Goal: Task Accomplishment & Management: Use online tool/utility

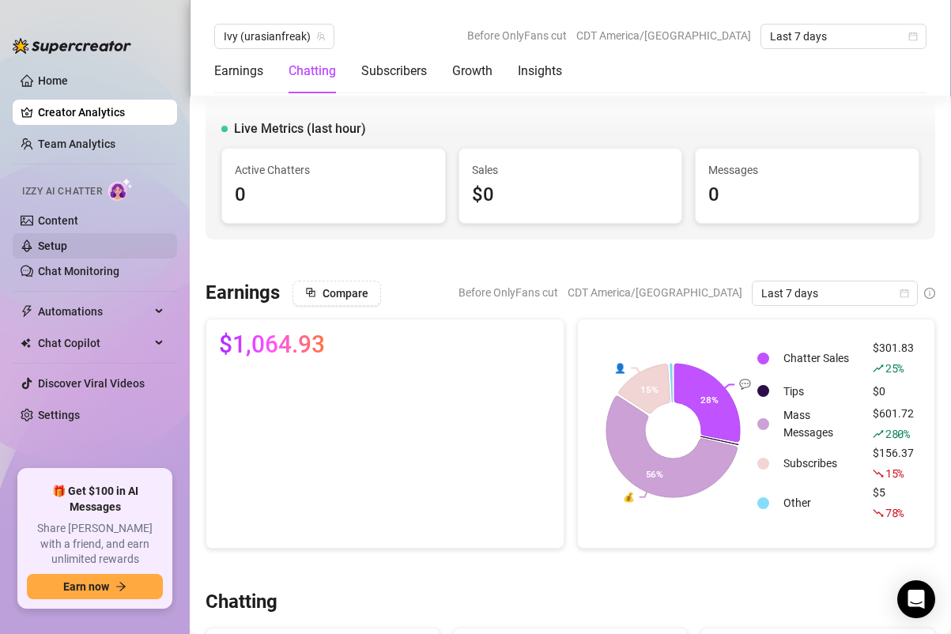
scroll to position [729, 0]
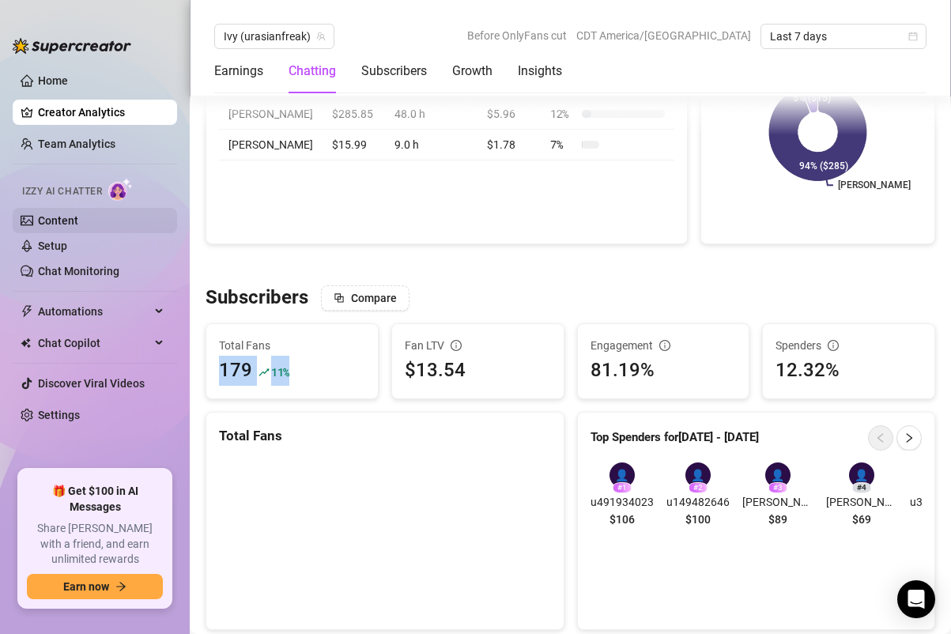
click at [78, 221] on link "Content" at bounding box center [58, 220] width 40 height 13
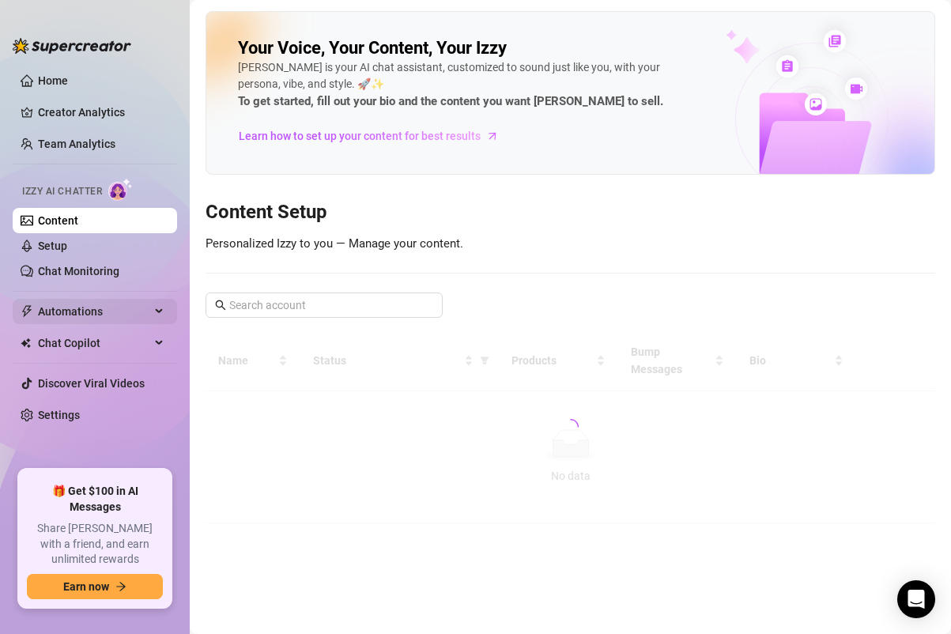
click at [104, 315] on span "Automations" at bounding box center [94, 311] width 112 height 25
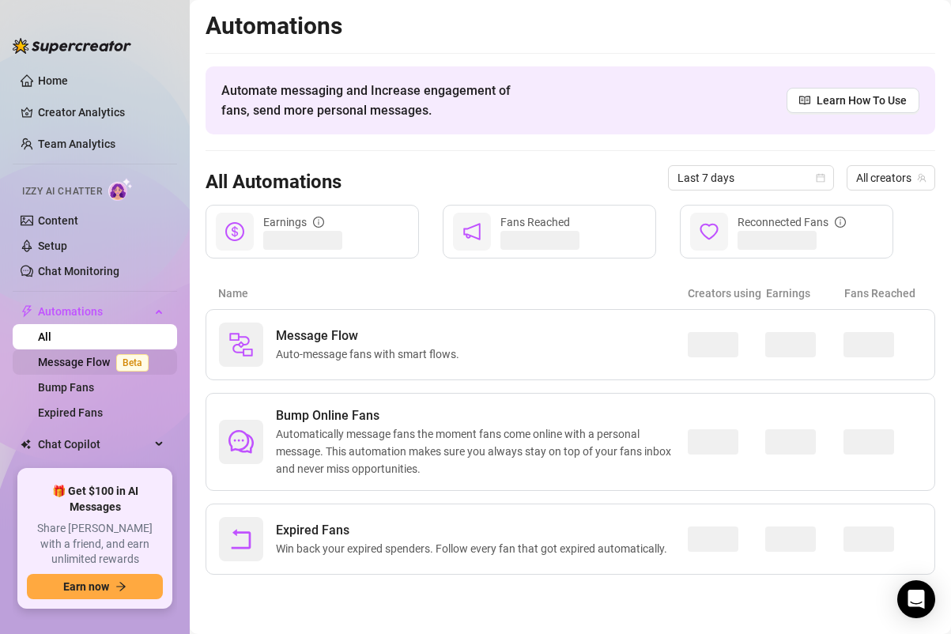
click at [101, 362] on link "Message Flow Beta" at bounding box center [96, 362] width 117 height 13
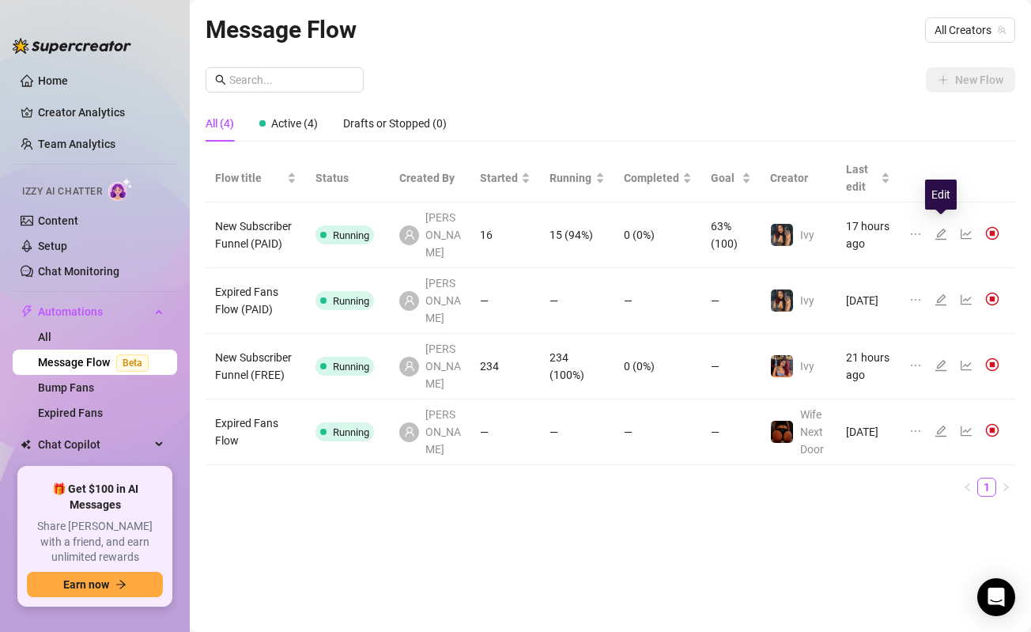
click at [943, 229] on icon "edit" at bounding box center [941, 234] width 11 height 11
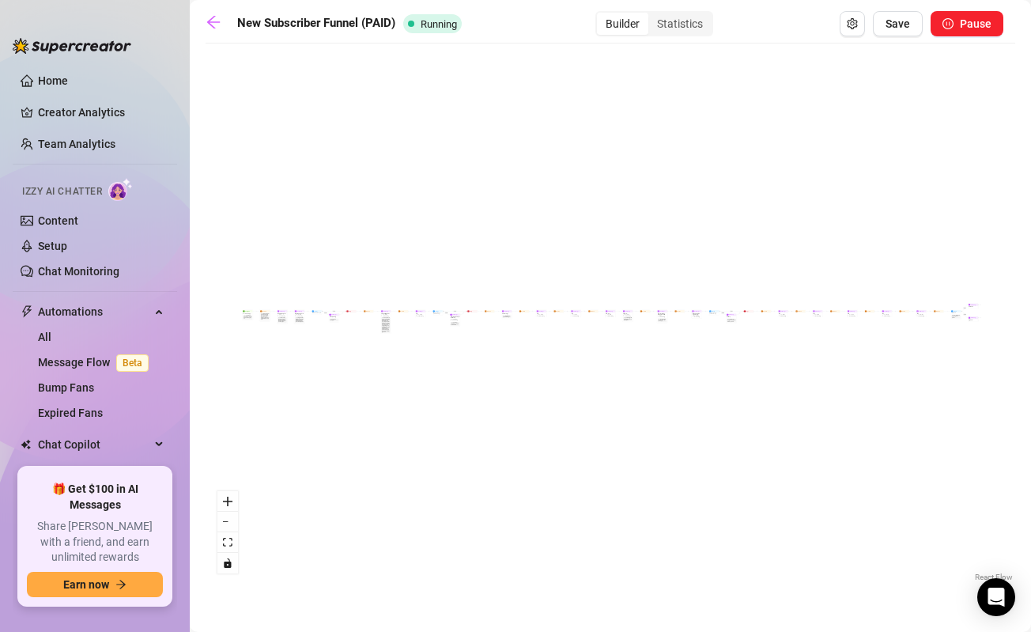
click at [344, 257] on div "If True If True If True If False If False If False If True If False Merge Merge…" at bounding box center [611, 318] width 810 height 534
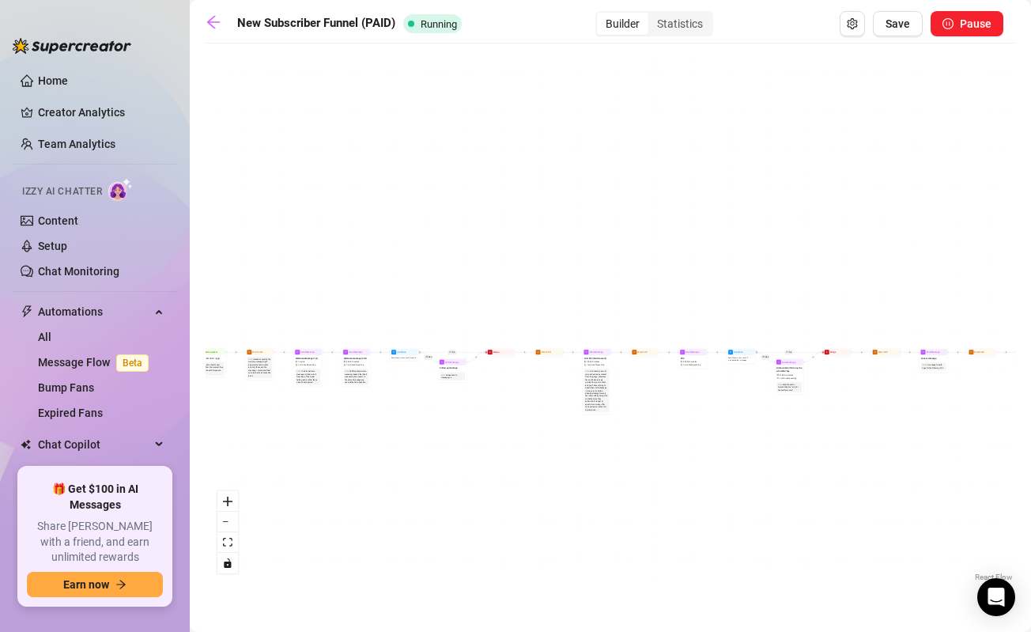
drag, startPoint x: 345, startPoint y: 255, endPoint x: 519, endPoint y: 174, distance: 192.1
click at [519, 174] on div "If True If True If True If False If False If False If True If False Merge Merge…" at bounding box center [611, 318] width 810 height 534
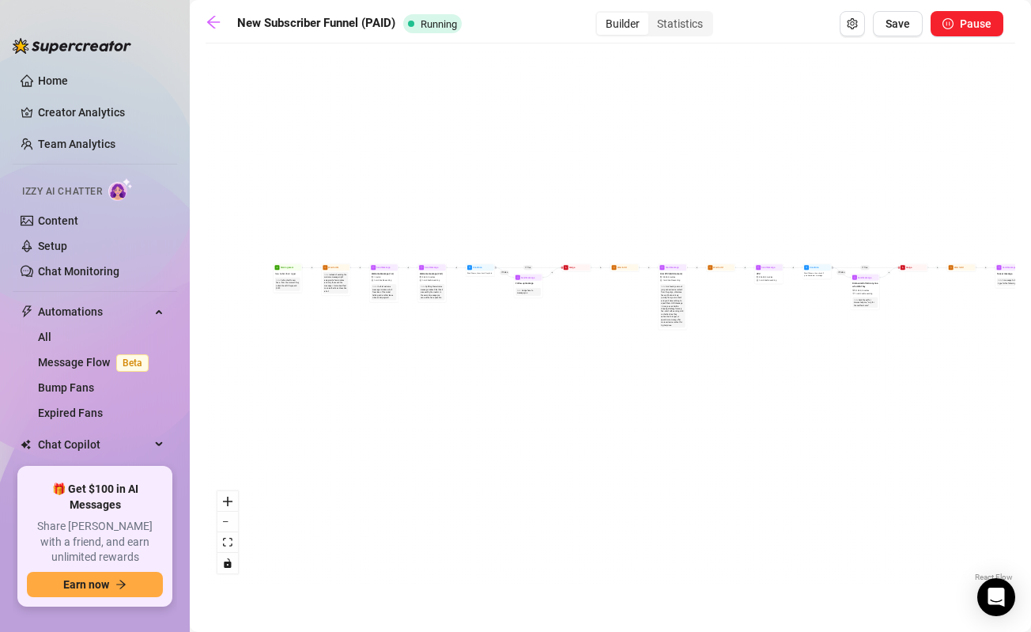
drag, startPoint x: 354, startPoint y: 272, endPoint x: 400, endPoint y: 187, distance: 96.2
click at [401, 187] on div "If True If True If True If False If False If False If True If False Merge Merge…" at bounding box center [611, 318] width 810 height 534
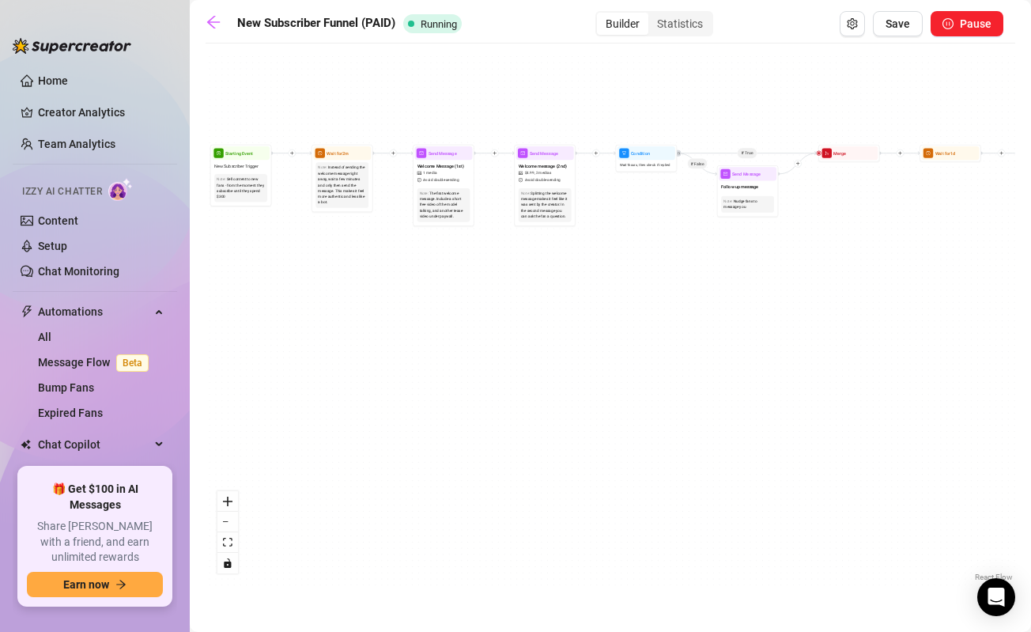
drag, startPoint x: 424, startPoint y: 310, endPoint x: 499, endPoint y: 352, distance: 86.0
click at [499, 352] on div "If True If True If True If False If False If False If True If False Merge Merge…" at bounding box center [611, 318] width 810 height 534
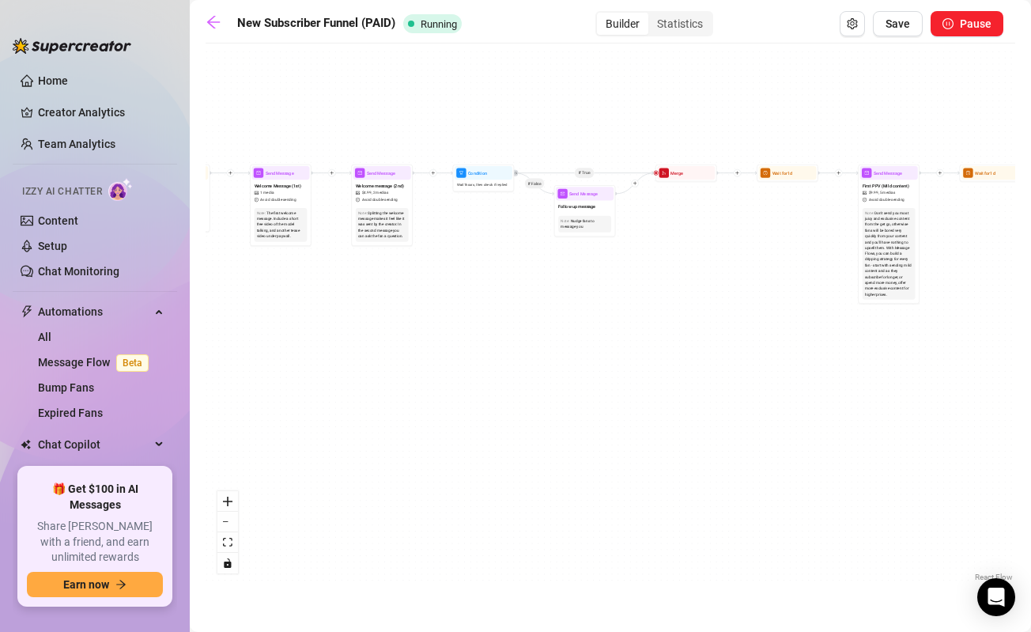
drag, startPoint x: 663, startPoint y: 232, endPoint x: 487, endPoint y: 242, distance: 176.6
click at [487, 242] on div "If True If True If True If False If False If False If True If False Merge Merge…" at bounding box center [611, 318] width 810 height 534
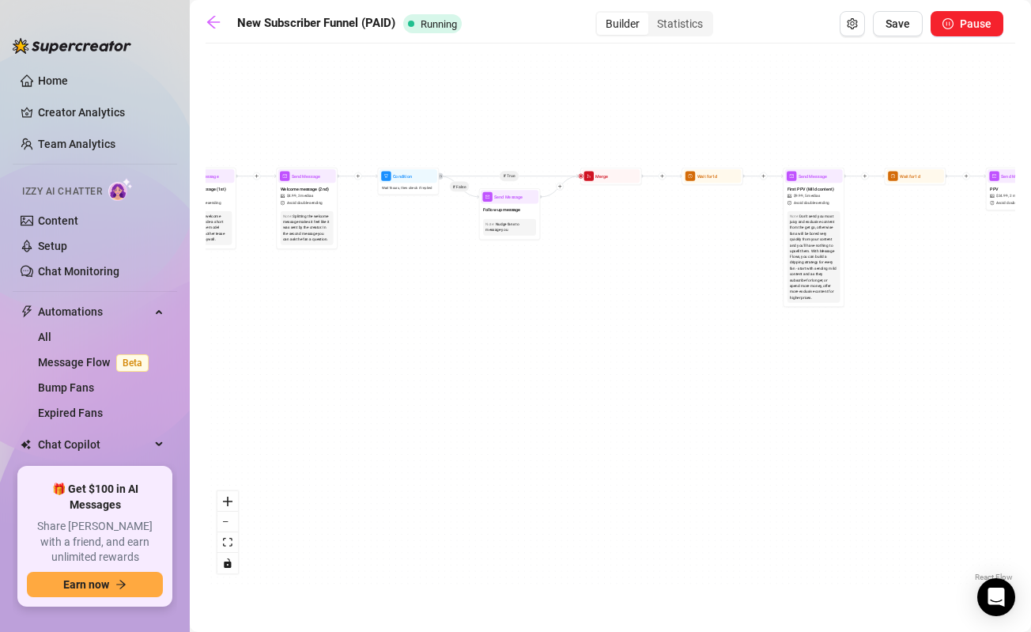
drag, startPoint x: 669, startPoint y: 247, endPoint x: 588, endPoint y: 250, distance: 80.7
click at [588, 250] on div "If True If True If True If False If False If False If True If False Merge Merge…" at bounding box center [611, 318] width 810 height 534
click at [312, 185] on span "Welcome message (2nd)" at bounding box center [299, 188] width 48 height 7
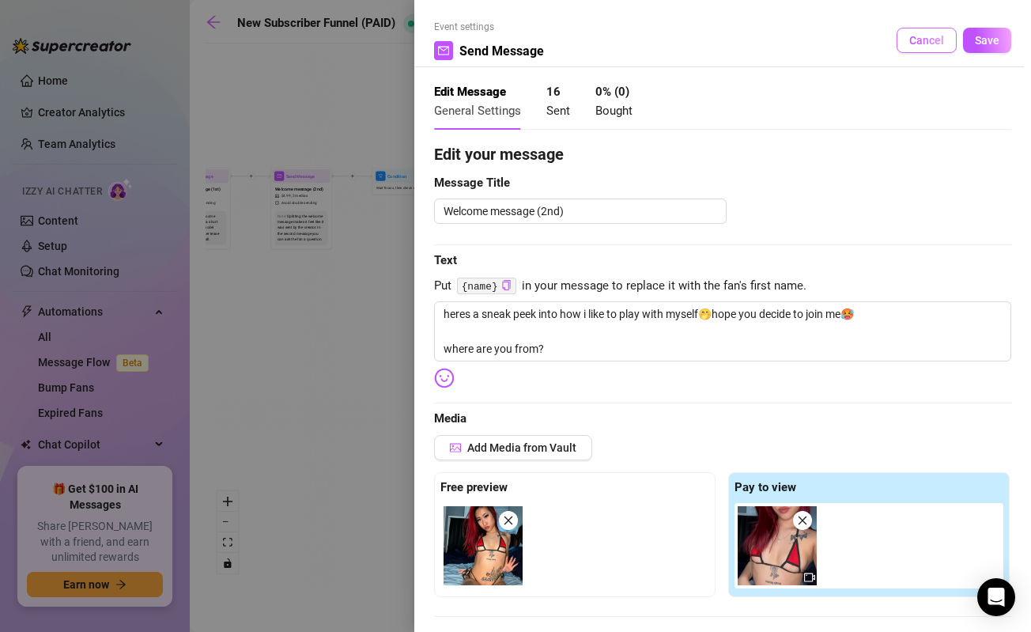
click at [917, 40] on span "Cancel" at bounding box center [926, 40] width 35 height 13
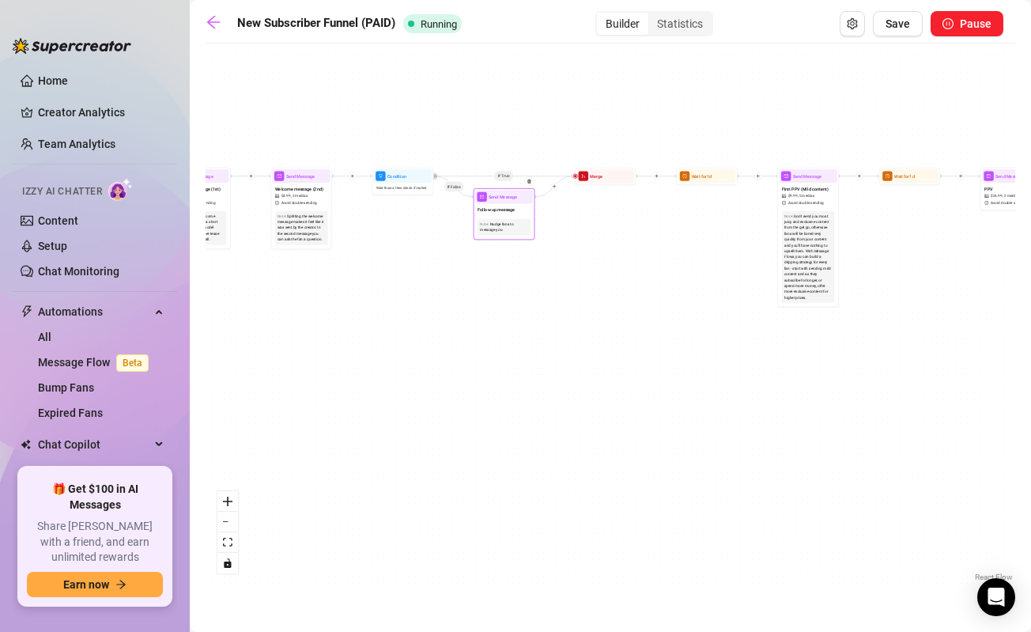
click at [504, 198] on span "Send Message" at bounding box center [503, 197] width 28 height 7
type textarea "hi baby just checking in on you🥰wryd rn?"
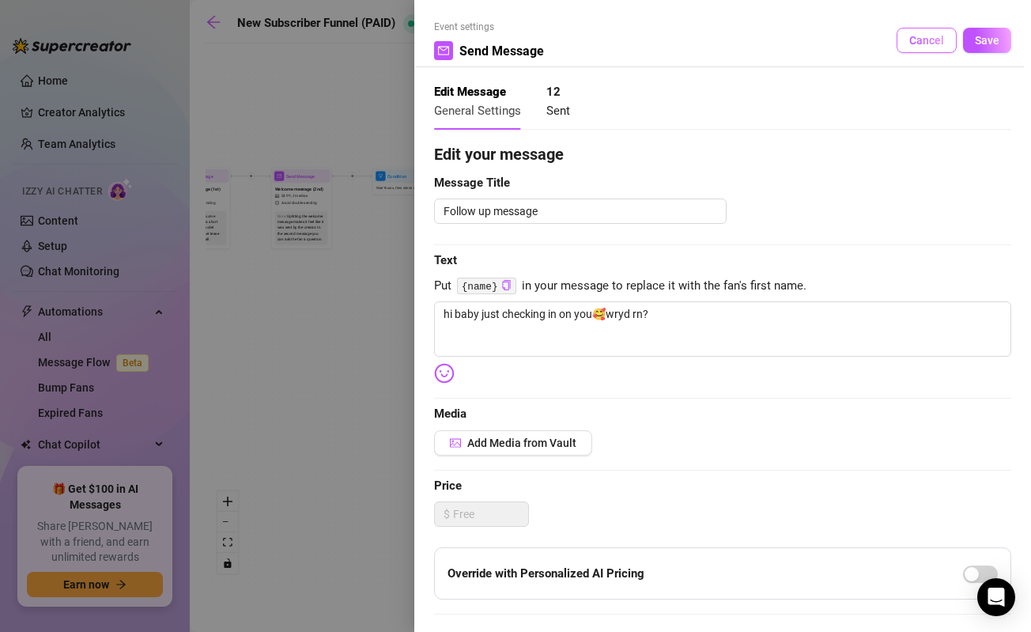
click at [914, 34] on span "Cancel" at bounding box center [926, 40] width 35 height 13
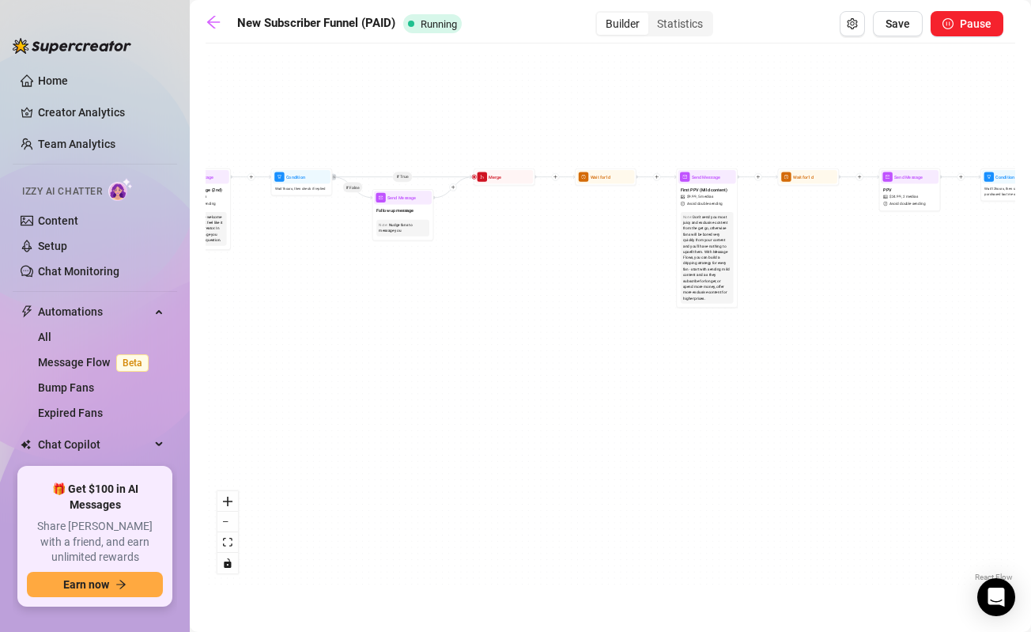
drag, startPoint x: 885, startPoint y: 226, endPoint x: 660, endPoint y: 249, distance: 226.5
click at [660, 249] on div "If True If True If True If False If False If False If True If False Merge Merge…" at bounding box center [611, 318] width 810 height 534
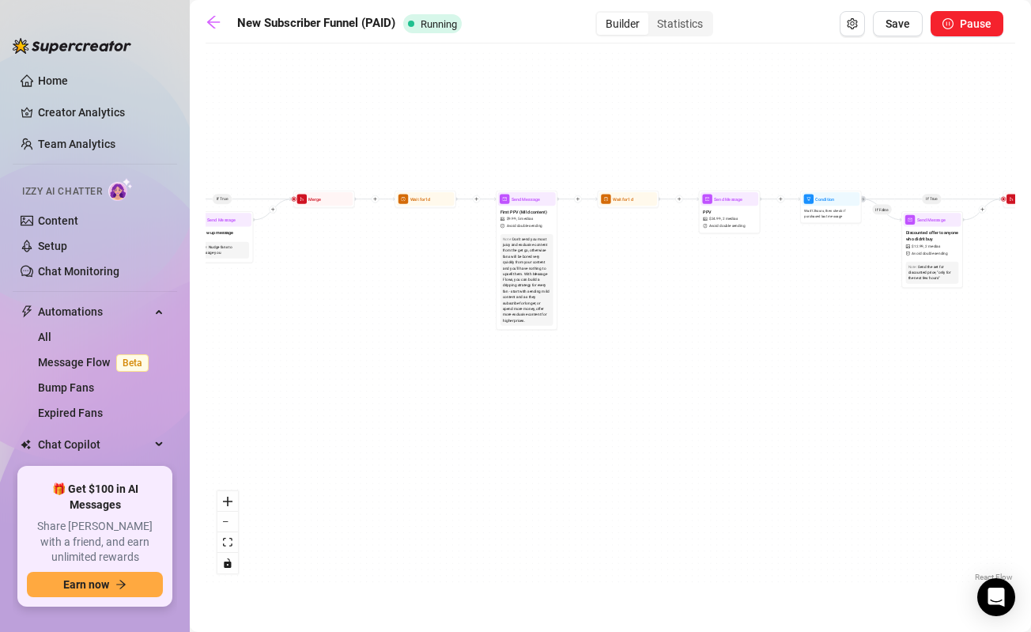
drag, startPoint x: 779, startPoint y: 269, endPoint x: 635, endPoint y: 269, distance: 143.9
click at [635, 269] on div "If True If True If True If False If False If False If True If False Merge Merge…" at bounding box center [611, 318] width 810 height 534
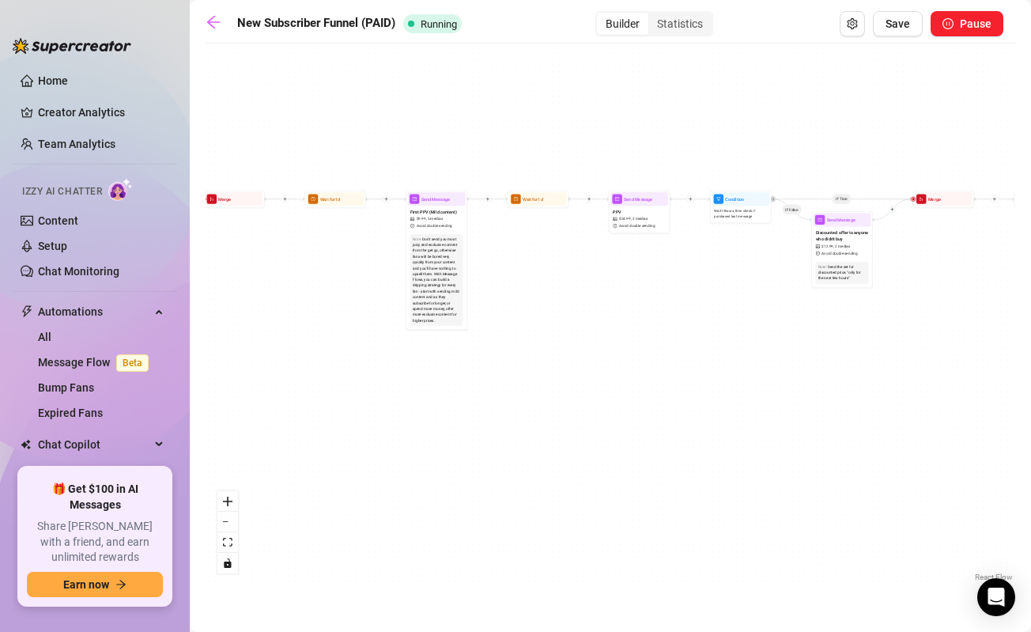
drag, startPoint x: 762, startPoint y: 298, endPoint x: 712, endPoint y: 297, distance: 49.8
click at [712, 297] on div "If True If True If True If False If False If False If True If False Merge Merge…" at bounding box center [611, 318] width 810 height 534
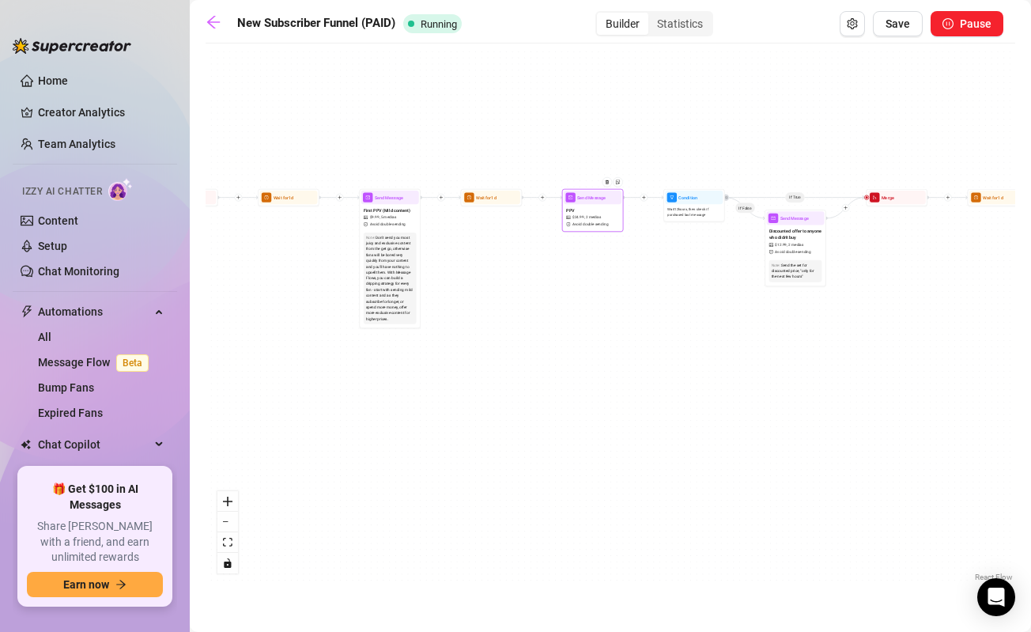
click at [587, 211] on div "PPV $ 24.99 , 2 medias Avoid double sending" at bounding box center [593, 217] width 58 height 26
type textarea "10 minutes of me sucking, riding, and creaming all over his big cock😈💦"
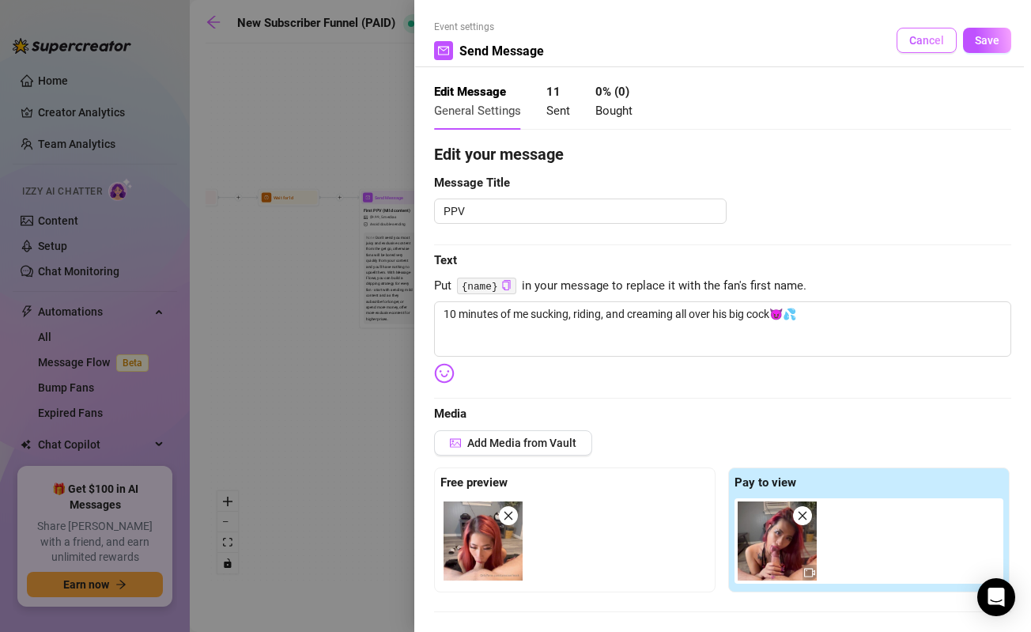
click at [936, 38] on span "Cancel" at bounding box center [926, 40] width 35 height 13
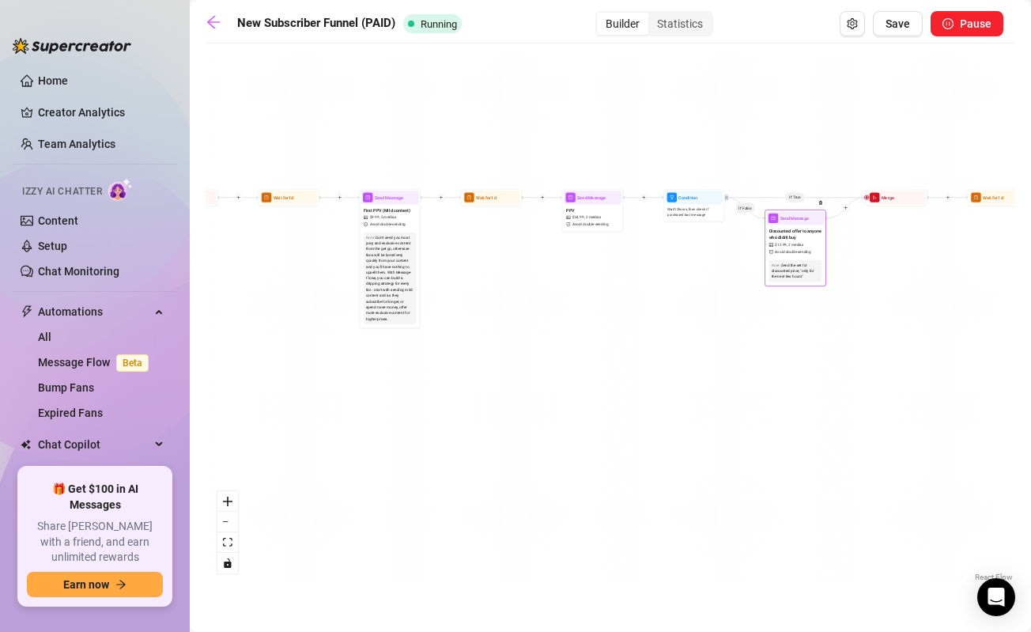
click at [801, 216] on span "Send Message" at bounding box center [795, 218] width 28 height 7
type textarea "ppv half off deal!! if you didnt get it earlier you have a chance now to get th…"
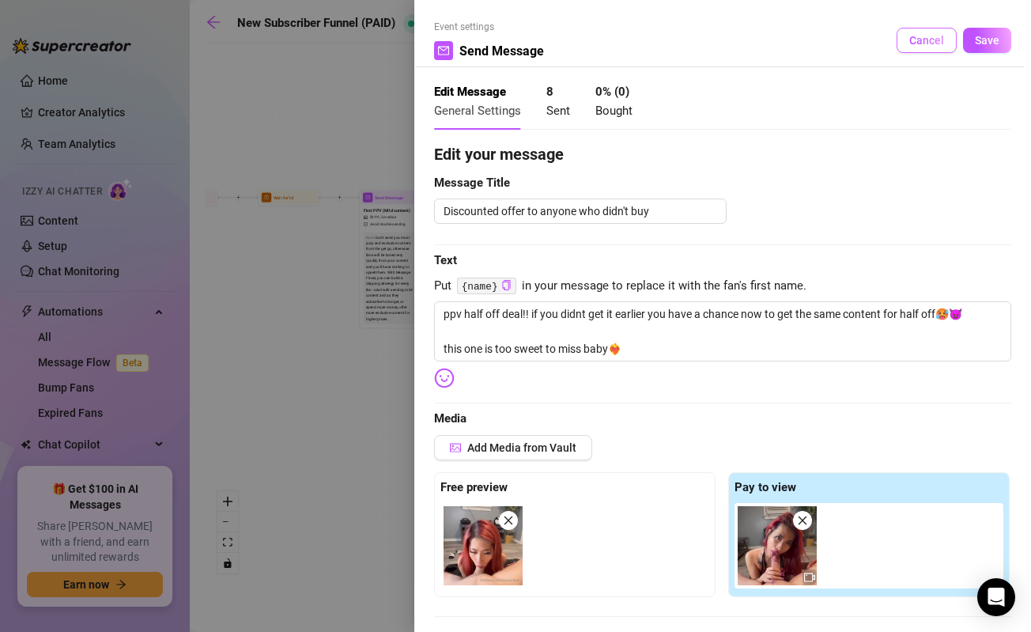
click at [917, 36] on span "Cancel" at bounding box center [926, 40] width 35 height 13
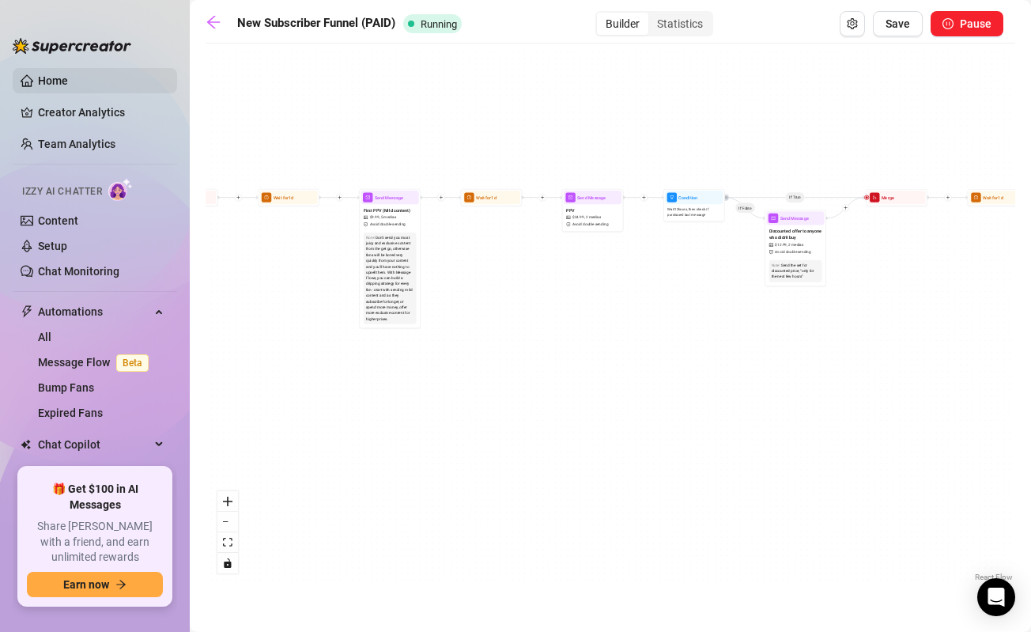
click at [40, 74] on link "Home" at bounding box center [53, 80] width 30 height 13
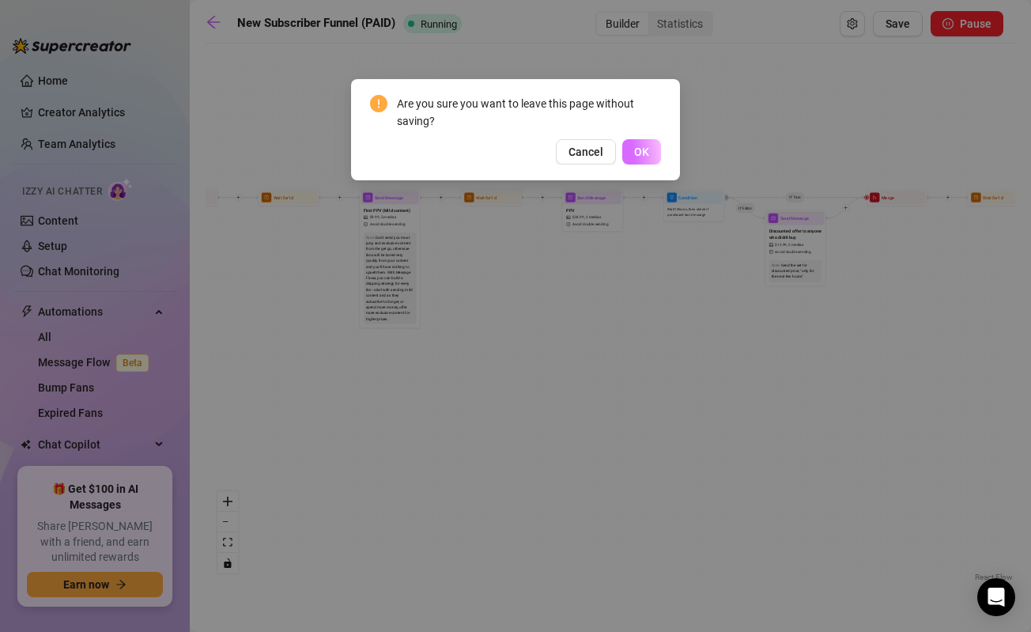
click at [644, 139] on button "OK" at bounding box center [641, 151] width 39 height 25
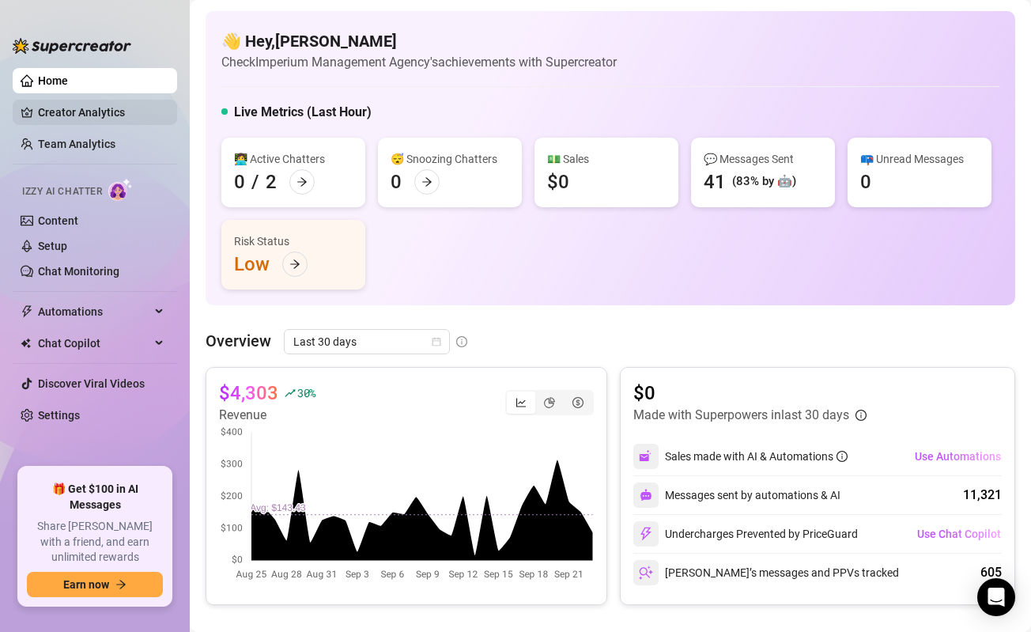
click at [99, 112] on link "Creator Analytics" at bounding box center [101, 112] width 127 height 25
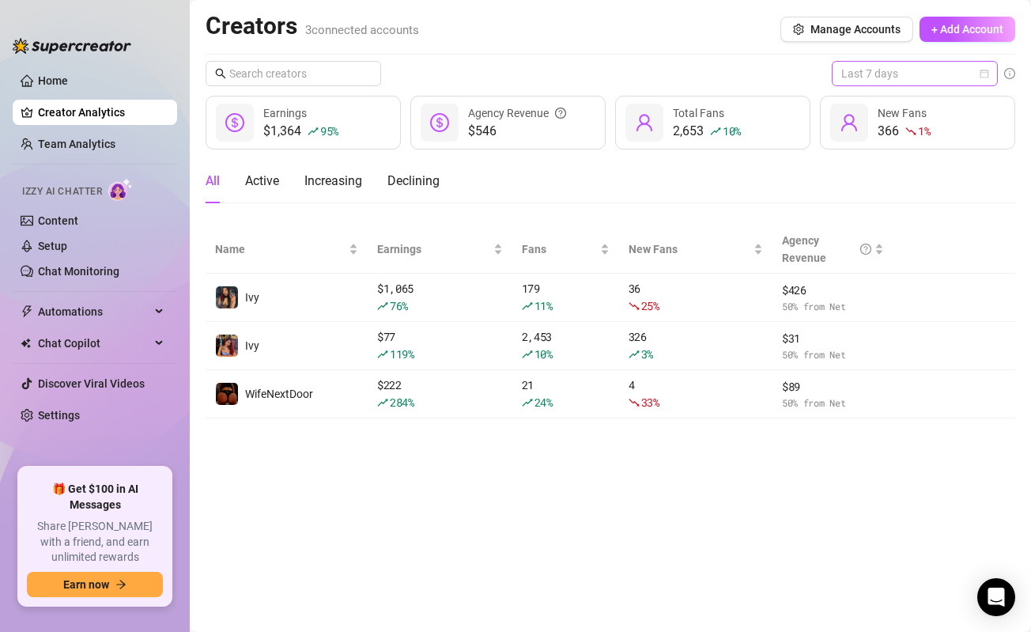
click at [869, 76] on span "Last 7 days" at bounding box center [914, 74] width 147 height 24
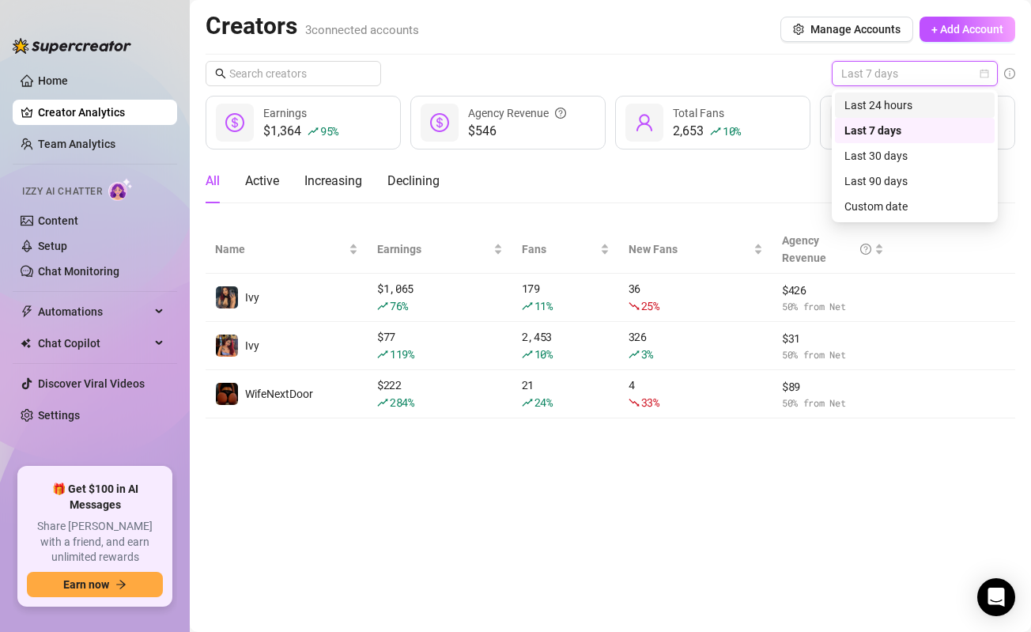
click at [882, 108] on div "Last 24 hours" at bounding box center [915, 104] width 141 height 17
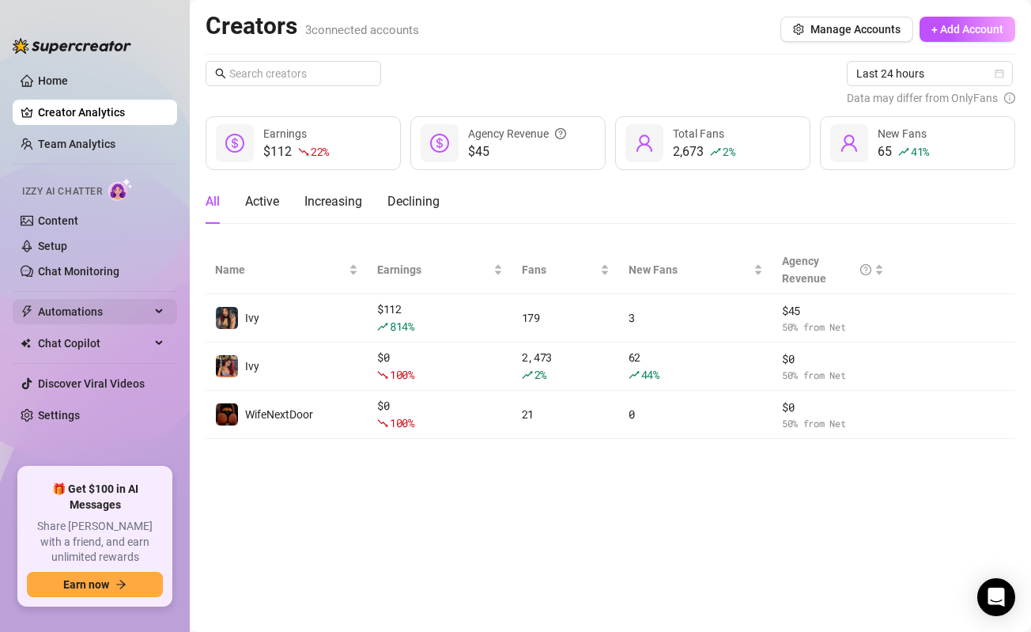
click at [81, 304] on span "Automations" at bounding box center [94, 311] width 112 height 25
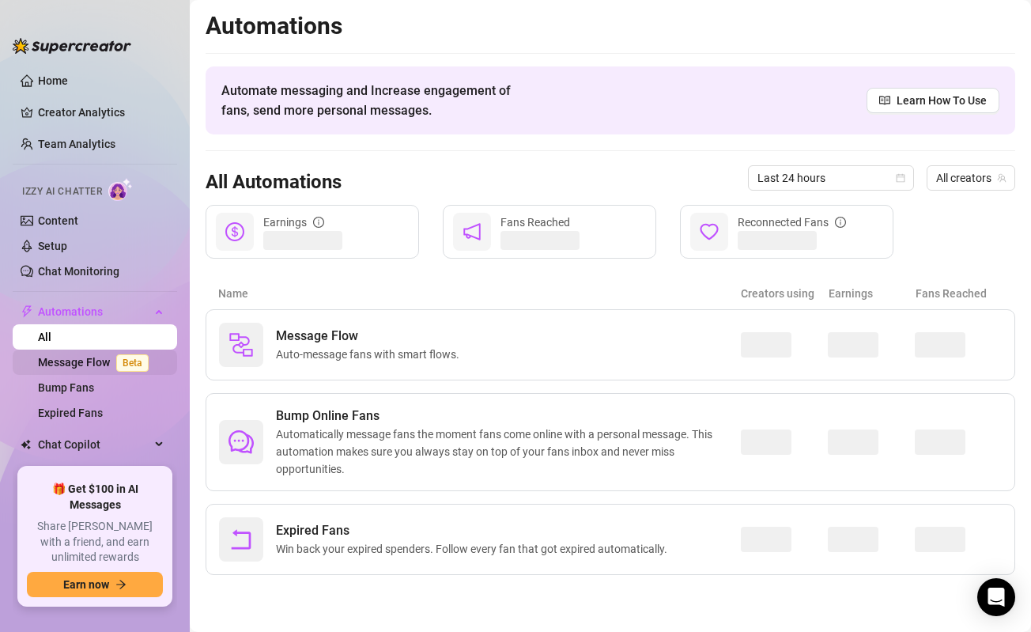
click at [88, 365] on link "Message Flow Beta" at bounding box center [96, 362] width 117 height 13
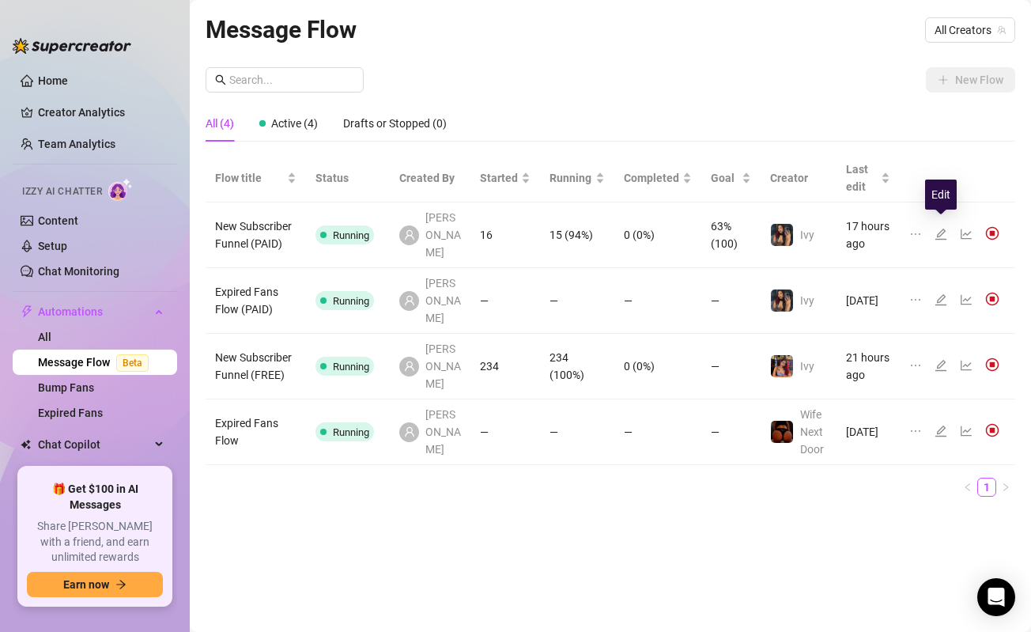
click at [940, 230] on icon "edit" at bounding box center [941, 234] width 11 height 11
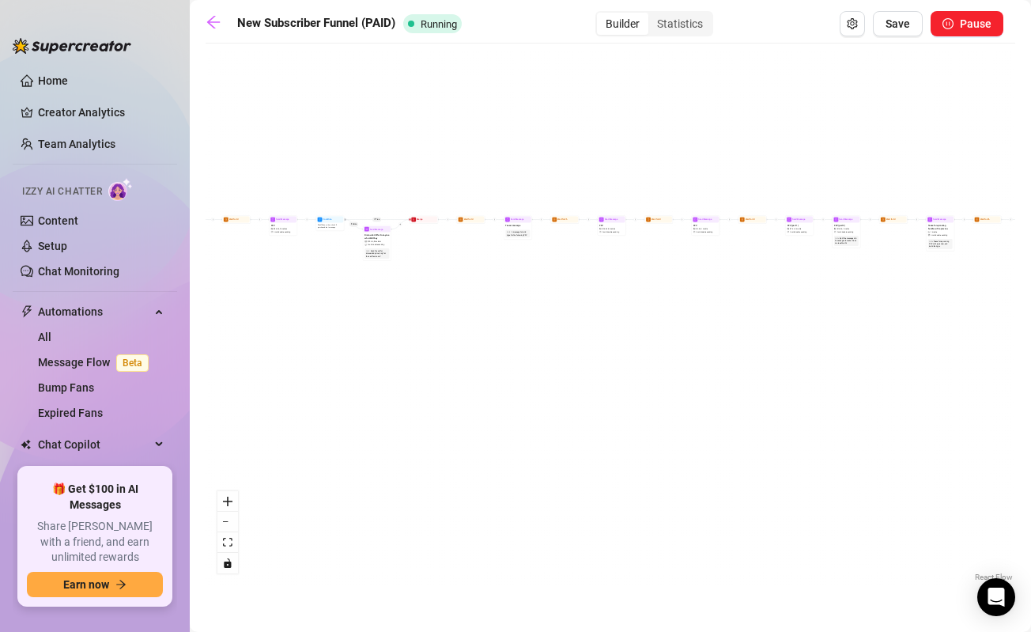
drag, startPoint x: 329, startPoint y: 331, endPoint x: 423, endPoint y: 346, distance: 95.2
click at [421, 346] on div "If True If True If True If False If False If False If True If False Merge Merge…" at bounding box center [611, 318] width 810 height 534
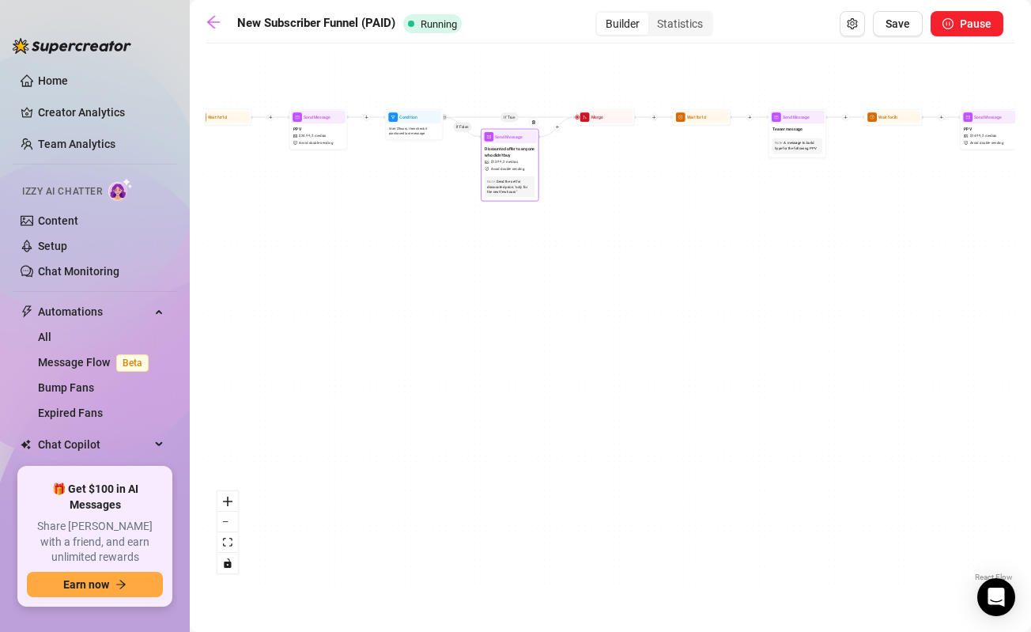
click at [506, 139] on span "Send Message" at bounding box center [508, 137] width 27 height 6
type textarea "ppv half off deal!! if you didnt get it earlier you have a chance now to get th…"
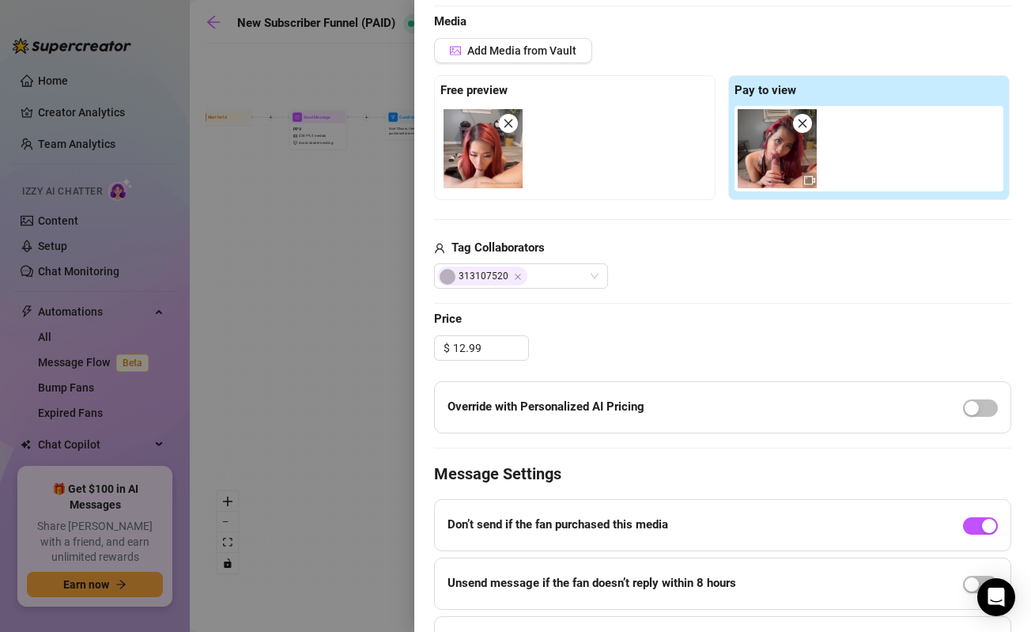
scroll to position [493, 0]
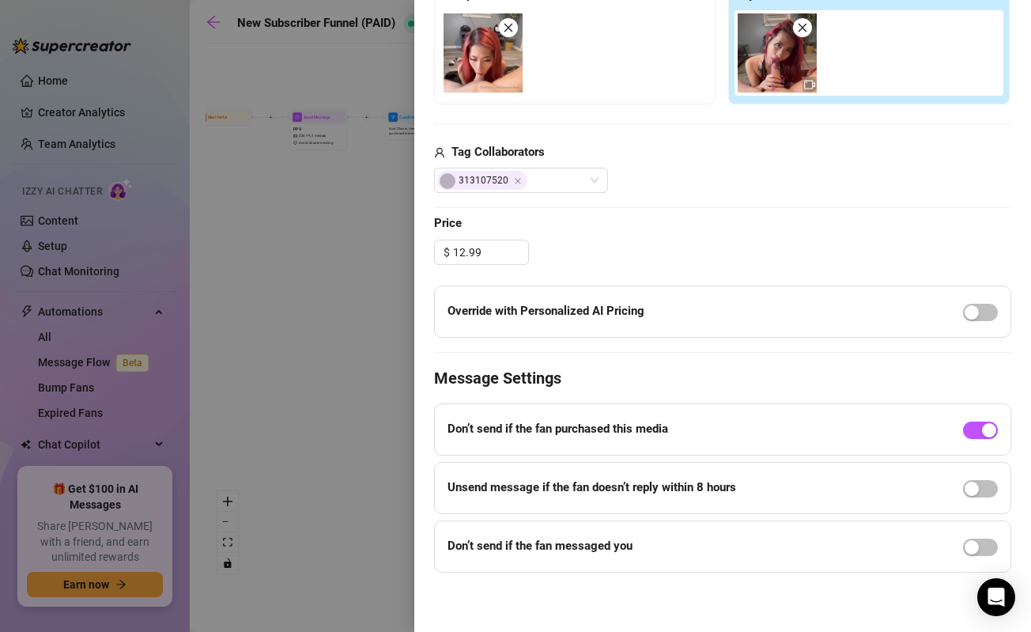
click at [343, 101] on div at bounding box center [515, 316] width 1031 height 632
